Goal: Navigation & Orientation: Find specific page/section

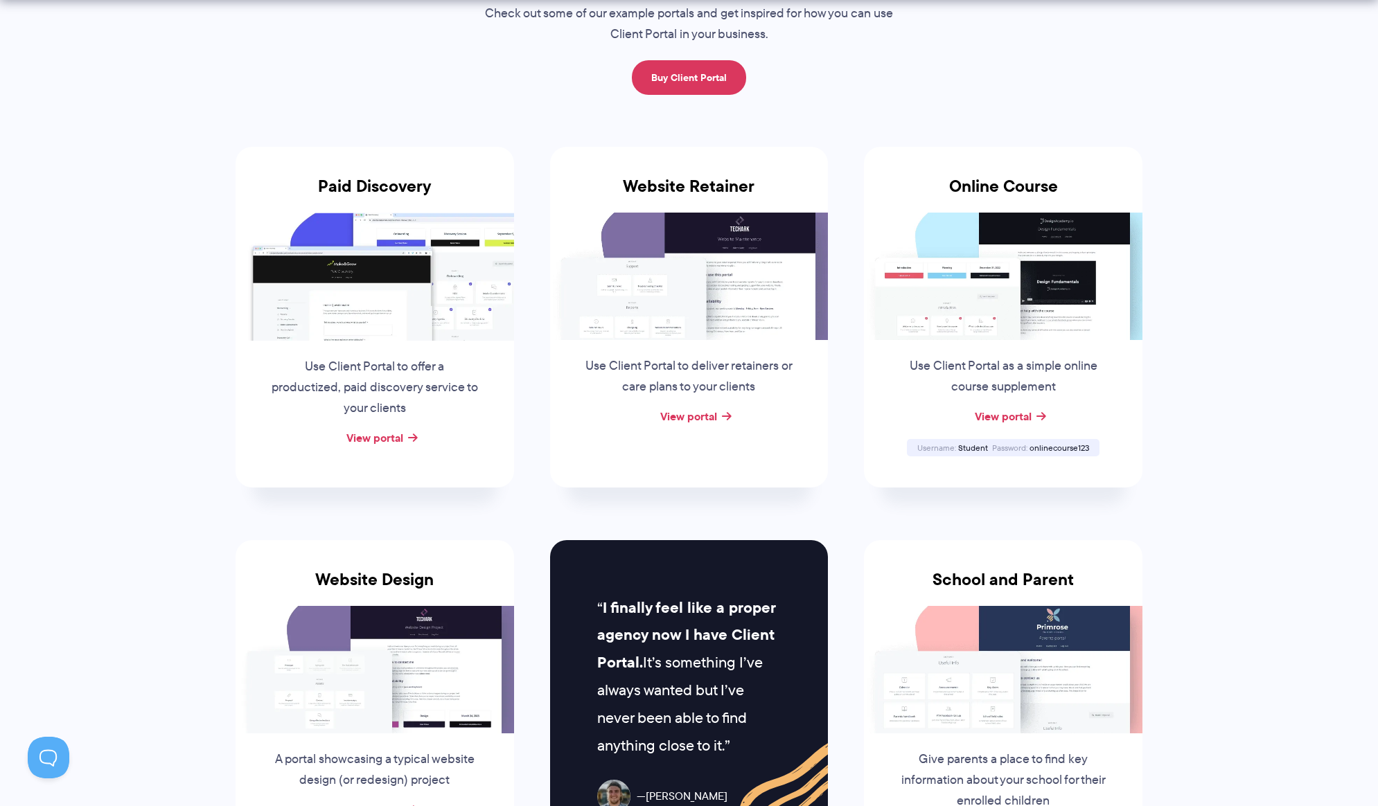
scroll to position [308, 0]
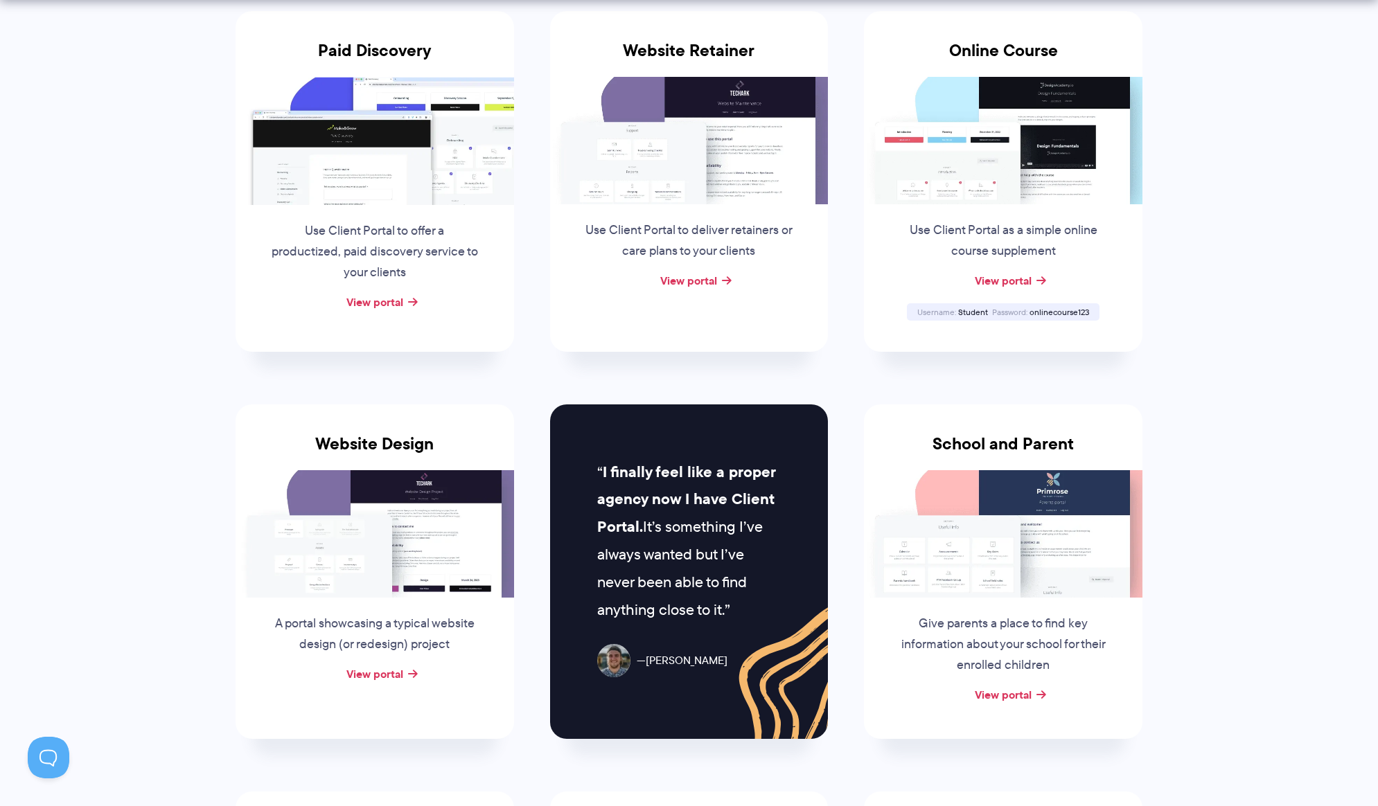
click at [388, 289] on div "Use Client Portal to offer a productized, paid discovery service to your clients" at bounding box center [375, 248] width 238 height 87
click at [388, 306] on link "View portal" at bounding box center [374, 302] width 57 height 17
click at [1033, 695] on div "View portal" at bounding box center [1003, 695] width 278 height 21
click at [1010, 686] on link "View portal" at bounding box center [1003, 694] width 57 height 17
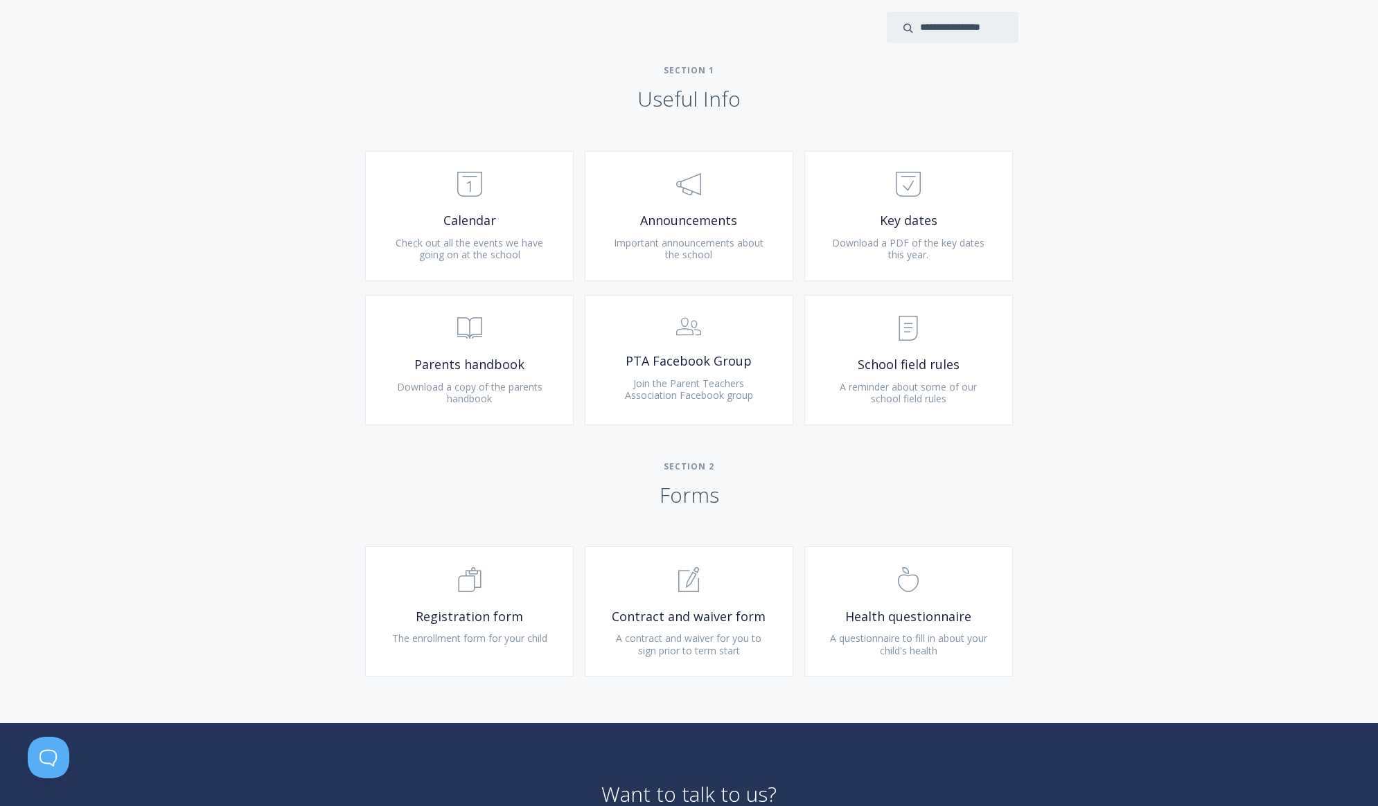
scroll to position [666, 0]
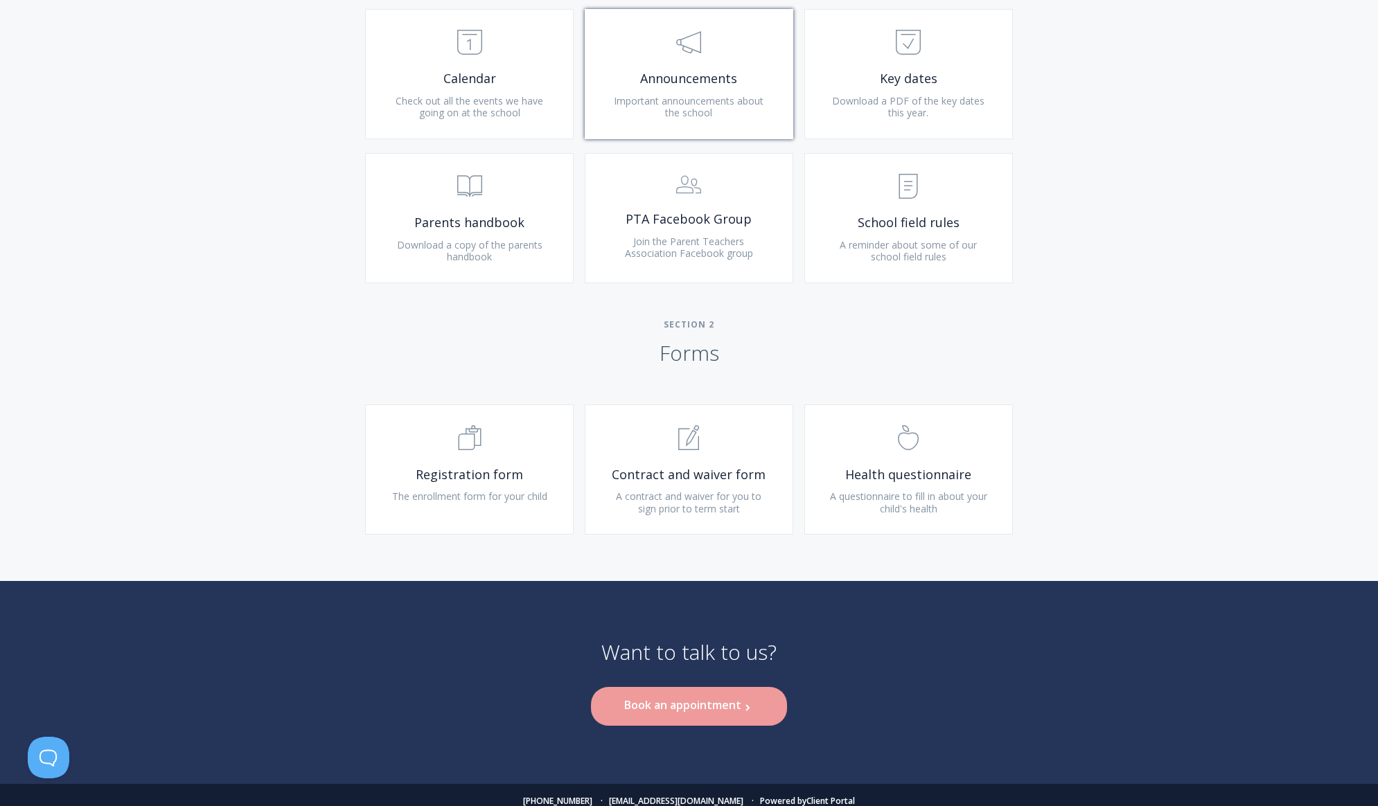
click at [699, 90] on link ".st0{fill:none;stroke:#000000;stroke-width:2;stroke-miterlimit:10;} 3. Communic…" at bounding box center [689, 74] width 208 height 130
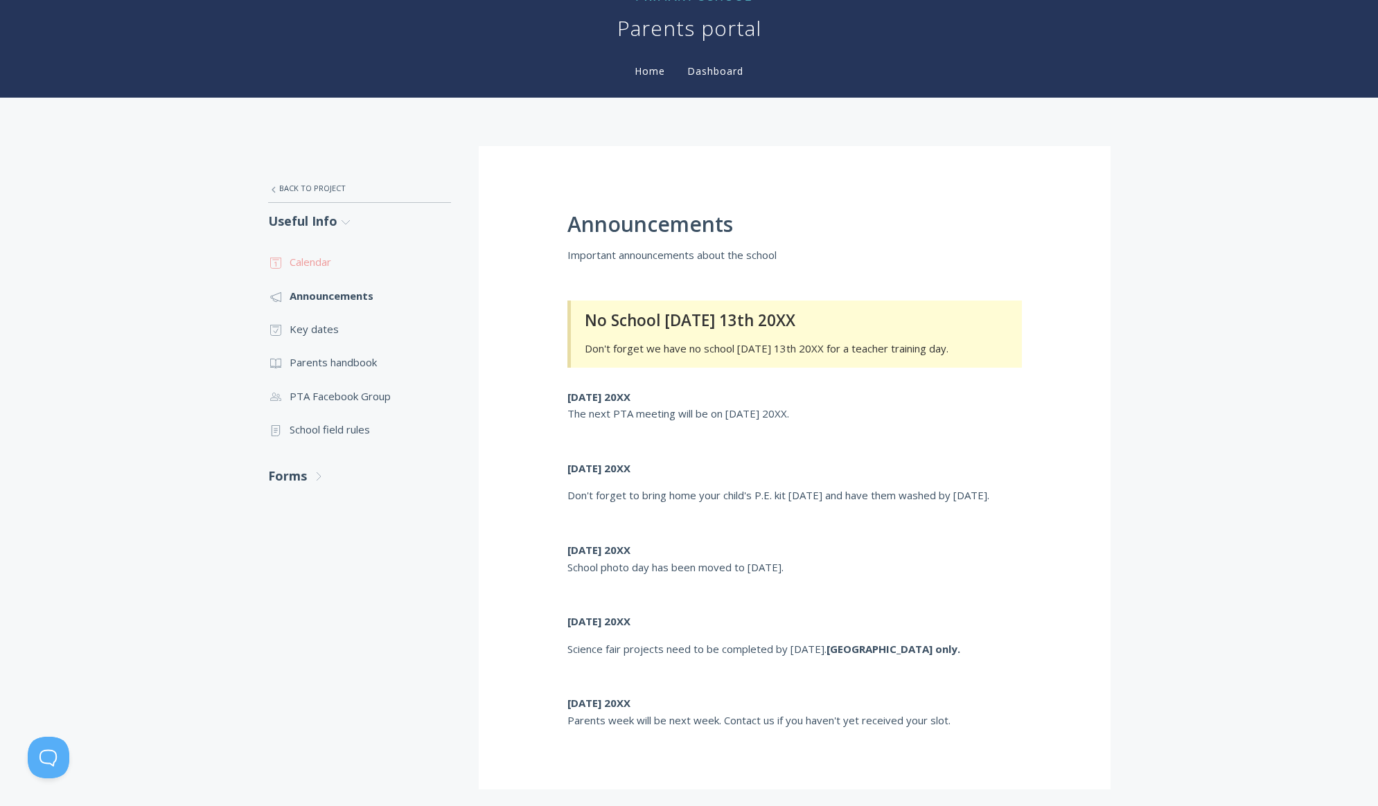
click at [328, 272] on link ".st0{fill:none;stroke:#000000;stroke-width:2;stroke-miterlimit:10;} Untitled-18…" at bounding box center [359, 261] width 183 height 33
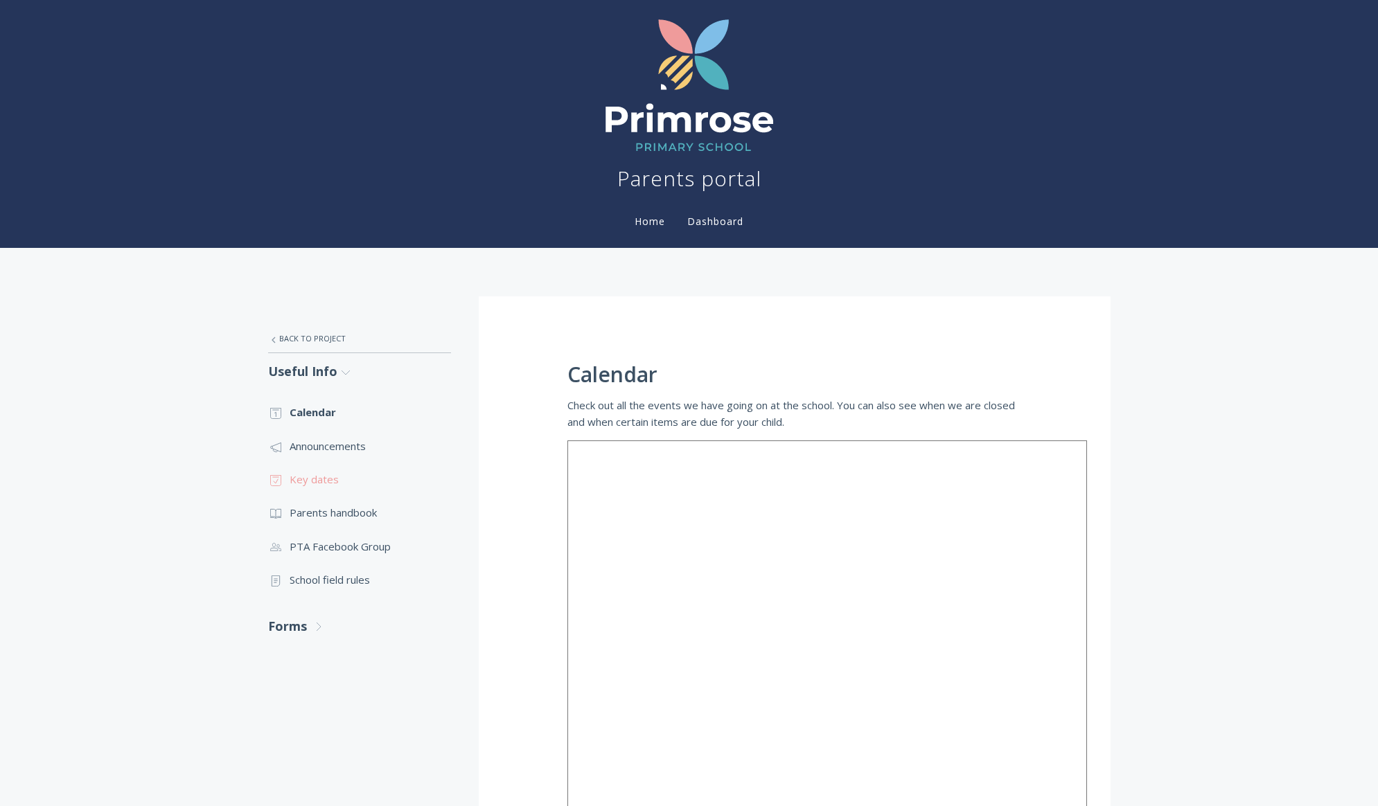
click at [315, 473] on link ".st0{fill:none;stroke:#000000;stroke-width:2;stroke-miterlimit:10;} Untitled-18…" at bounding box center [359, 479] width 183 height 33
